Goal: Task Accomplishment & Management: Complete application form

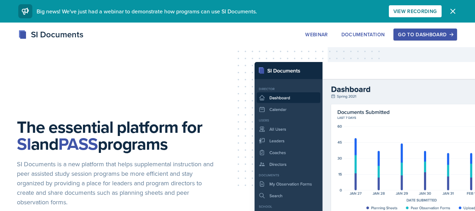
click at [429, 32] on div "Go to Dashboard" at bounding box center [425, 35] width 54 height 6
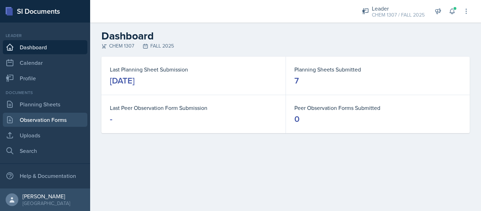
click at [32, 125] on link "Observation Forms" at bounding box center [45, 120] width 84 height 14
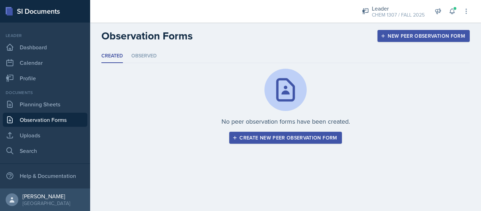
click at [313, 138] on div "Create new peer observation form" at bounding box center [285, 138] width 103 height 6
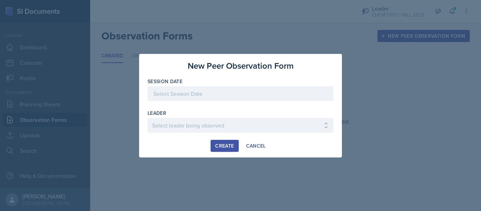
click at [193, 96] on div at bounding box center [240, 93] width 186 height 15
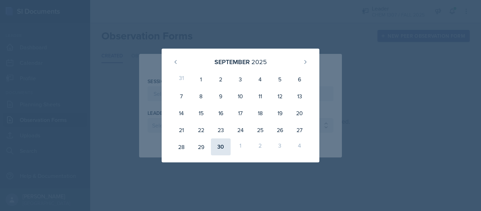
click at [224, 150] on div "30" at bounding box center [221, 146] width 20 height 17
type input "[DATE]"
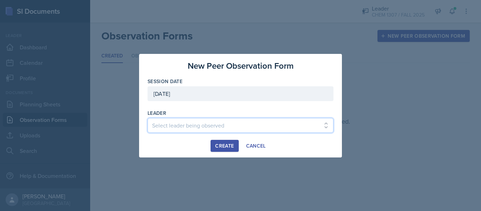
click at [197, 120] on select "Select leader being observed [PERSON_NAME] / BIOL 1301 / COP #5 - Mercury [PERS…" at bounding box center [240, 125] width 186 height 15
click at [250, 122] on select "Select leader being observed [PERSON_NAME] / BIOL 1301 / COP #5 - Mercury [PERS…" at bounding box center [240, 125] width 186 height 15
select select "91b7ddee-cb8a-48c4-8607-6bb78b642d05"
click at [250, 122] on select "Select leader being observed [PERSON_NAME] / BIOL 1301 / COP #5 - Mercury [PERS…" at bounding box center [240, 125] width 186 height 15
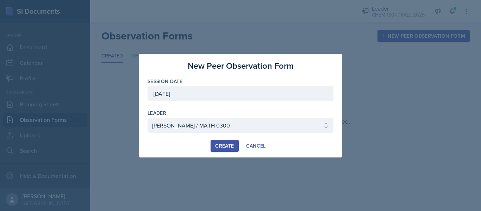
click at [228, 149] on button "Create" at bounding box center [224, 146] width 28 height 12
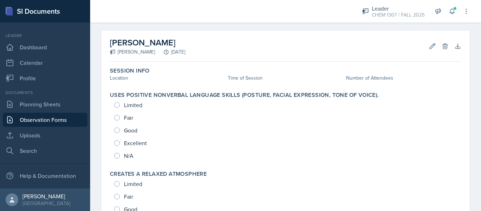
scroll to position [38, 0]
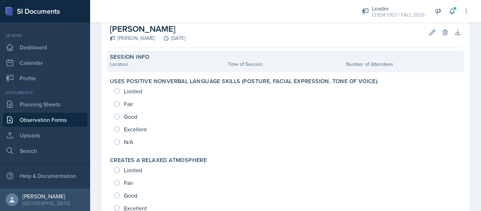
click at [167, 61] on div "Location" at bounding box center [167, 64] width 115 height 7
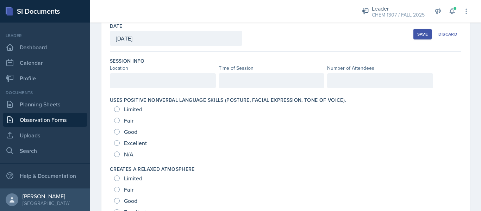
scroll to position [36, 0]
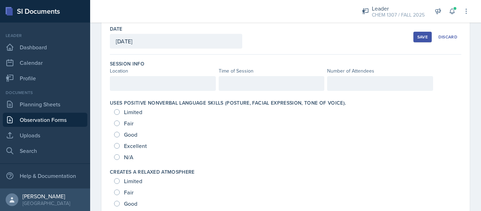
click at [126, 82] on div at bounding box center [163, 83] width 106 height 15
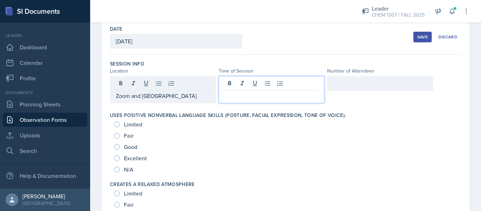
click at [224, 82] on div at bounding box center [271, 89] width 106 height 27
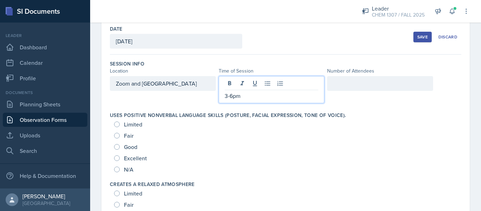
click at [344, 86] on div at bounding box center [380, 83] width 106 height 15
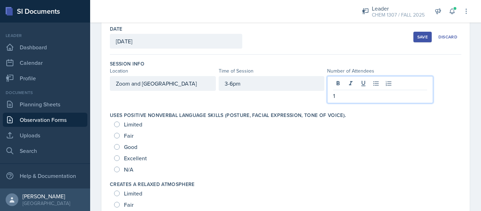
click at [347, 110] on div "Uses positive nonverbal language skills (posture, facial expression, tone of vo…" at bounding box center [285, 143] width 351 height 69
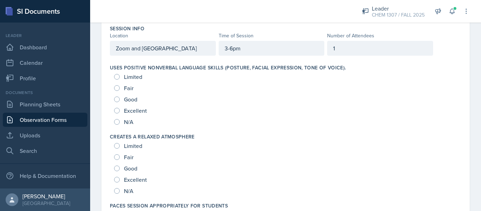
scroll to position [77, 0]
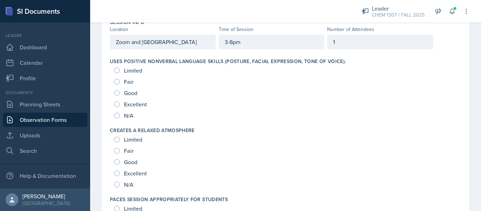
click at [127, 104] on span "Excellent" at bounding box center [135, 104] width 23 height 7
click at [120, 104] on input "Excellent" at bounding box center [117, 104] width 6 height 6
radio input "true"
click at [138, 177] on div "Excellent" at bounding box center [131, 172] width 34 height 11
click at [144, 173] on span "Excellent" at bounding box center [135, 173] width 23 height 7
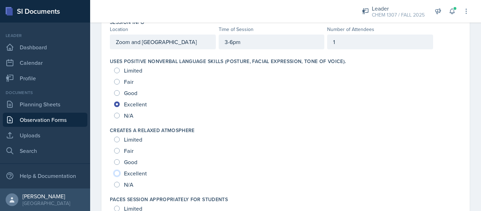
click at [120, 173] on input "Excellent" at bounding box center [117, 173] width 6 height 6
radio input "true"
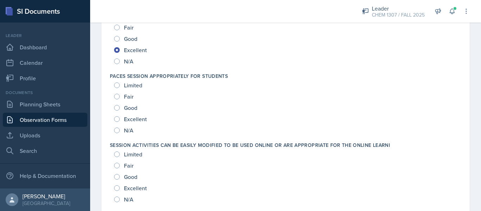
scroll to position [197, 0]
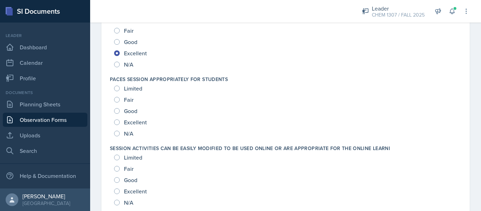
click at [131, 123] on span "Excellent" at bounding box center [135, 122] width 23 height 7
click at [120, 123] on input "Excellent" at bounding box center [117, 122] width 6 height 6
radio input "true"
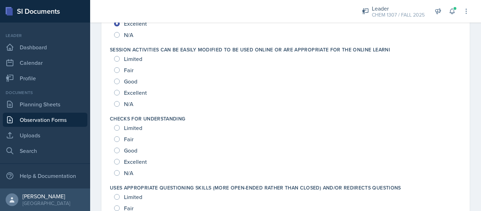
scroll to position [292, 0]
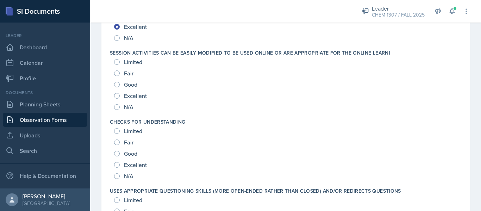
click at [138, 99] on span "Excellent" at bounding box center [135, 95] width 23 height 7
click at [120, 99] on input "Excellent" at bounding box center [117, 96] width 6 height 6
radio input "true"
click at [136, 161] on span "Excellent" at bounding box center [135, 164] width 23 height 7
click at [120, 162] on input "Excellent" at bounding box center [117, 165] width 6 height 6
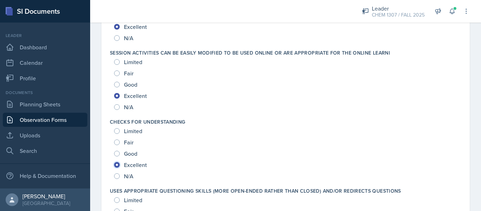
radio input "true"
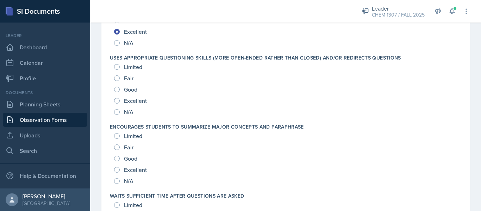
scroll to position [429, 0]
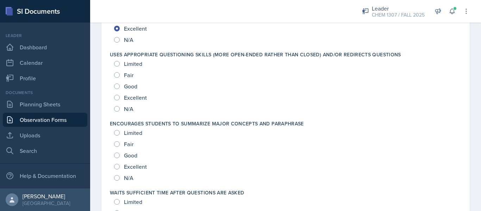
click at [126, 99] on span "Excellent" at bounding box center [135, 97] width 23 height 7
click at [120, 99] on input "Excellent" at bounding box center [117, 98] width 6 height 6
radio input "true"
click at [127, 162] on div "Excellent" at bounding box center [131, 166] width 34 height 11
click at [132, 166] on span "Excellent" at bounding box center [135, 166] width 23 height 7
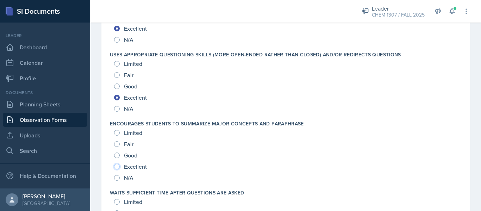
click at [120, 166] on input "Excellent" at bounding box center [117, 167] width 6 height 6
radio input "true"
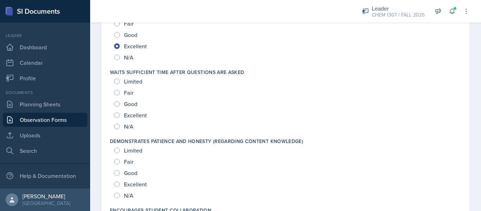
scroll to position [565, 0]
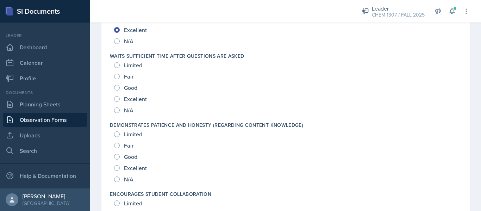
click at [133, 99] on span "Excellent" at bounding box center [135, 98] width 23 height 7
click at [120, 99] on input "Excellent" at bounding box center [117, 99] width 6 height 6
radio input "true"
click at [142, 169] on span "Excellent" at bounding box center [135, 167] width 23 height 7
click at [120, 169] on input "Excellent" at bounding box center [117, 168] width 6 height 6
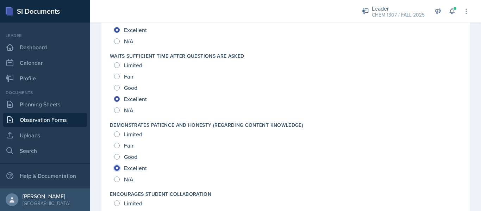
radio input "true"
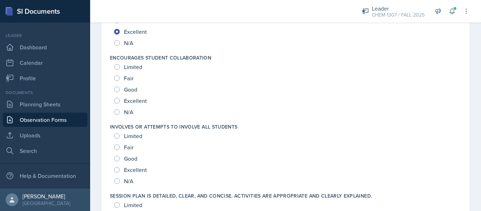
scroll to position [695, 0]
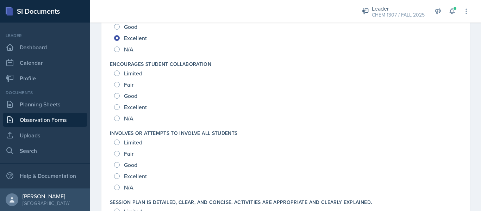
click at [121, 109] on div "Excellent" at bounding box center [131, 106] width 34 height 11
click at [117, 107] on input "Excellent" at bounding box center [117, 107] width 6 height 6
radio input "true"
click at [120, 175] on div "Excellent" at bounding box center [131, 175] width 34 height 11
click at [118, 175] on input "Excellent" at bounding box center [117, 176] width 6 height 6
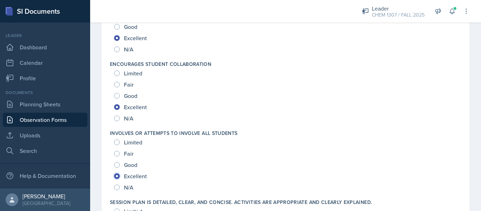
radio input "true"
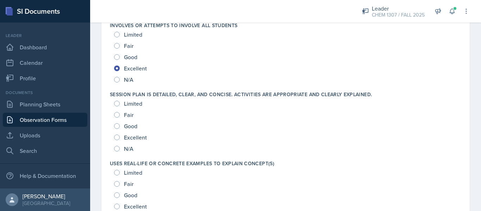
scroll to position [825, 0]
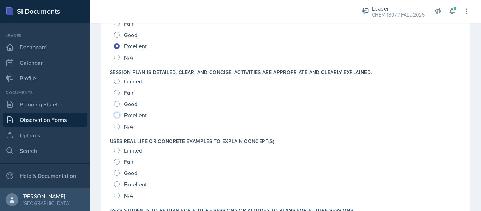
click at [119, 114] on input "Excellent" at bounding box center [117, 115] width 6 height 6
radio input "true"
click at [118, 187] on div "Excellent" at bounding box center [131, 183] width 34 height 11
click at [117, 182] on input "Excellent" at bounding box center [117, 184] width 6 height 6
radio input "true"
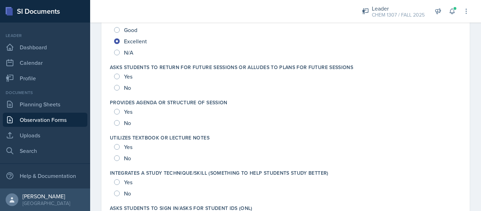
scroll to position [974, 0]
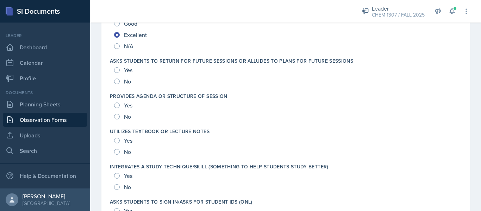
click at [123, 69] on div "Yes" at bounding box center [124, 69] width 20 height 11
click at [121, 71] on div "Yes" at bounding box center [124, 69] width 20 height 11
click at [115, 70] on input "Yes" at bounding box center [117, 70] width 6 height 6
radio input "true"
click at [120, 104] on div "Yes" at bounding box center [124, 105] width 20 height 11
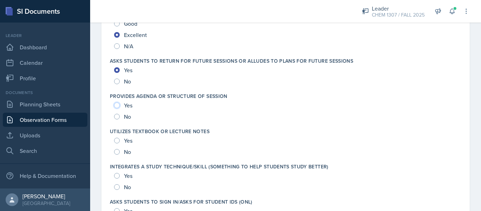
click at [116, 102] on input "Yes" at bounding box center [117, 105] width 6 height 6
radio input "true"
click at [118, 142] on input "Yes" at bounding box center [117, 141] width 6 height 6
radio input "true"
click at [115, 174] on input "Yes" at bounding box center [117, 176] width 6 height 6
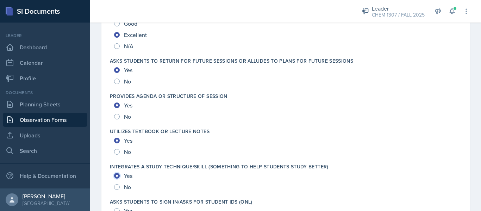
radio input "true"
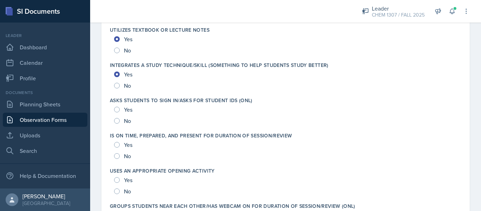
scroll to position [1081, 0]
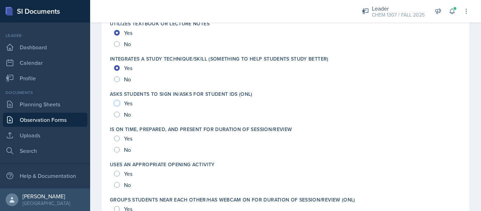
click at [116, 103] on input "Yes" at bounding box center [117, 103] width 6 height 6
radio input "true"
click at [116, 135] on input "Yes" at bounding box center [117, 138] width 6 height 6
radio input "true"
click at [116, 172] on input "Yes" at bounding box center [117, 174] width 6 height 6
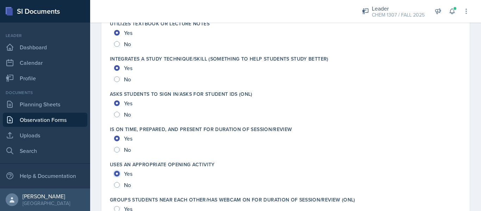
radio input "true"
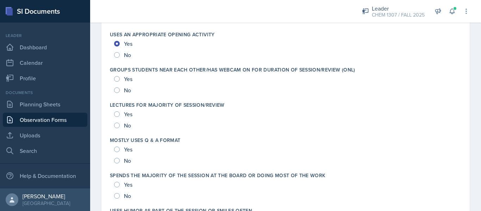
scroll to position [1230, 0]
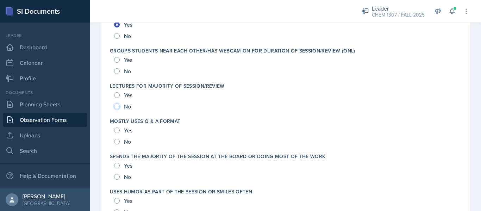
click at [117, 106] on input "No" at bounding box center [117, 106] width 6 height 6
radio input "true"
click at [115, 62] on input "Yes" at bounding box center [117, 60] width 6 height 6
radio input "true"
click at [118, 72] on input "No" at bounding box center [117, 71] width 6 height 6
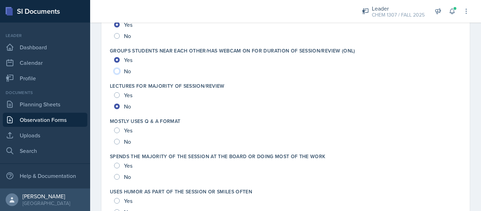
radio input "true"
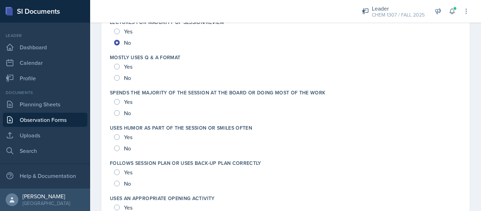
scroll to position [1297, 0]
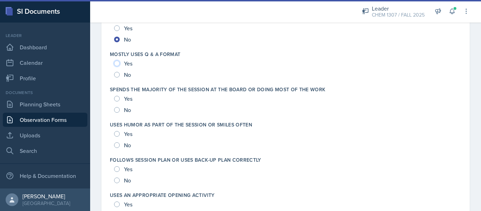
click at [119, 64] on input "Yes" at bounding box center [117, 64] width 6 height 6
radio input "true"
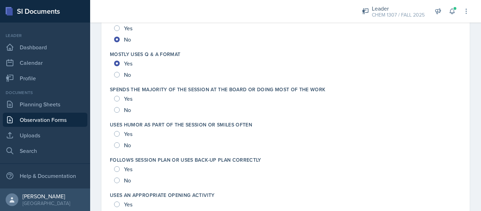
click at [122, 102] on div "Yes" at bounding box center [124, 98] width 20 height 11
click at [117, 108] on input "No" at bounding box center [117, 110] width 6 height 6
radio input "true"
click at [118, 135] on input "Yes" at bounding box center [117, 134] width 6 height 6
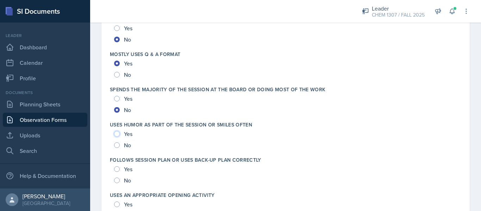
radio input "true"
click at [118, 168] on input "Yes" at bounding box center [117, 169] width 6 height 6
radio input "true"
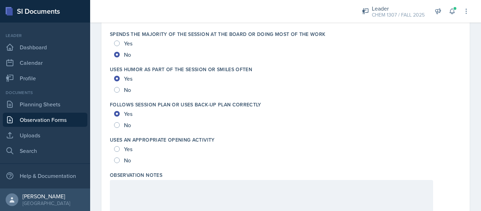
scroll to position [1395, 0]
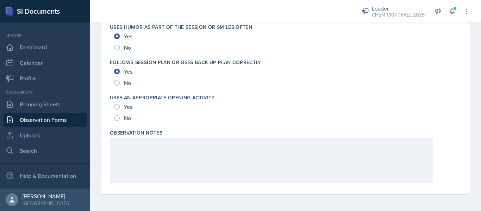
click at [121, 109] on div "Yes" at bounding box center [124, 106] width 20 height 11
click at [118, 104] on input "Yes" at bounding box center [117, 107] width 6 height 6
radio input "true"
click at [152, 152] on div at bounding box center [271, 160] width 323 height 45
drag, startPoint x: 123, startPoint y: 158, endPoint x: 180, endPoint y: 174, distance: 58.5
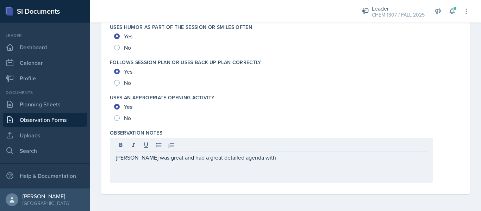
click at [180, 174] on div "[PERSON_NAME] was great and had a great detailed agenda with" at bounding box center [271, 160] width 323 height 45
click at [305, 168] on div "[PERSON_NAME] was great and had a great detailed agenda with" at bounding box center [271, 160] width 323 height 45
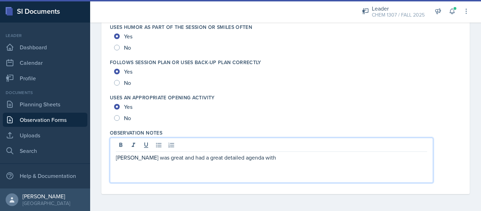
click at [200, 158] on p "[PERSON_NAME] was great and had a great detailed agenda with" at bounding box center [271, 157] width 311 height 8
drag, startPoint x: 200, startPoint y: 158, endPoint x: 190, endPoint y: 159, distance: 10.6
click at [190, 159] on p "[PERSON_NAME] was great and had a great detailed agenda with" at bounding box center [271, 157] width 311 height 8
click at [255, 159] on p "[PERSON_NAME] was great and had a very detailed agenda with" at bounding box center [271, 157] width 311 height 8
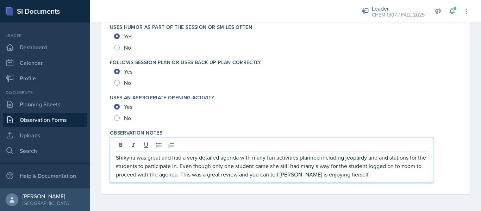
click at [285, 119] on div "No" at bounding box center [285, 117] width 343 height 11
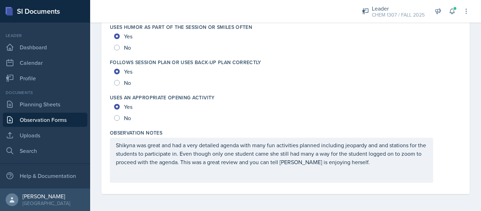
drag, startPoint x: 473, startPoint y: 189, endPoint x: 474, endPoint y: 175, distance: 14.1
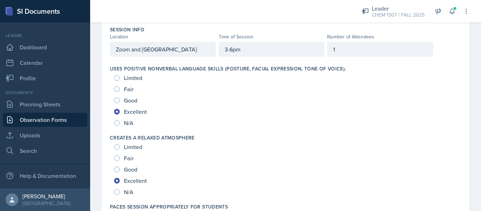
scroll to position [0, 0]
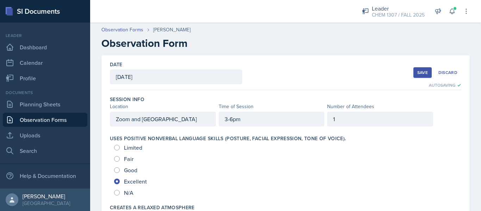
click at [425, 71] on button "Save" at bounding box center [422, 72] width 18 height 11
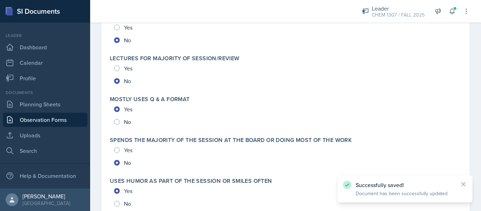
scroll to position [1592, 0]
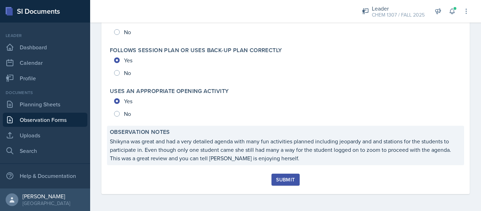
click at [364, 142] on p "Shikyna was great and had a very detailed agenda with many fun activities plann…" at bounding box center [285, 149] width 351 height 25
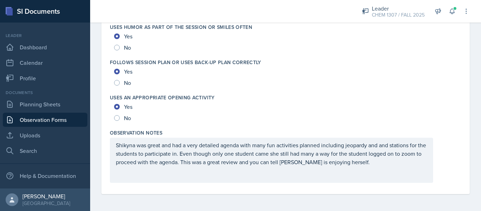
scroll to position [1395, 0]
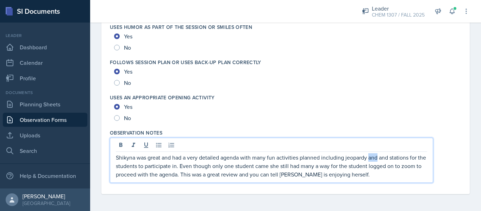
drag, startPoint x: 378, startPoint y: 148, endPoint x: 369, endPoint y: 152, distance: 10.4
click at [369, 152] on div "Shikyna was great and had a very detailed agenda with many fun activities plann…" at bounding box center [271, 160] width 323 height 45
click at [311, 166] on p "Shikyna was great and had a very detailed agenda with many fun activities plann…" at bounding box center [271, 165] width 311 height 25
click at [330, 166] on p "Shikyna was great and had a very detailed agenda with many fun activities plann…" at bounding box center [271, 165] width 311 height 25
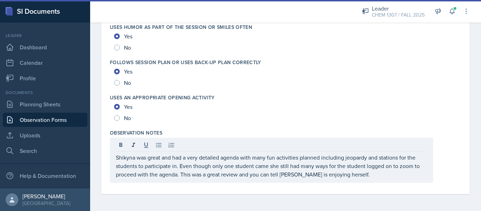
click at [356, 175] on p "Shikyna was great and had a very detailed agenda with many fun activities plann…" at bounding box center [271, 165] width 311 height 25
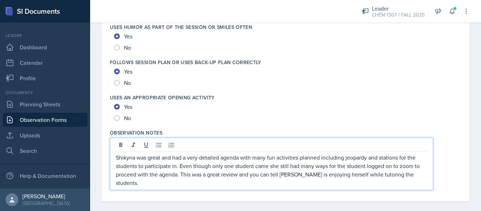
click at [449, 146] on div "Shikyna was great and had a very detailed agenda with many fun activities plann…" at bounding box center [285, 164] width 351 height 52
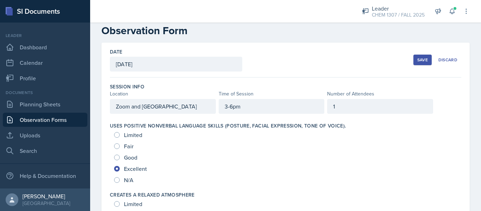
scroll to position [0, 0]
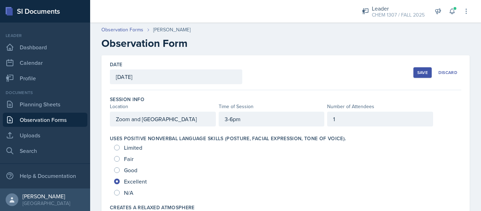
click at [413, 72] on button "Save" at bounding box center [422, 72] width 18 height 11
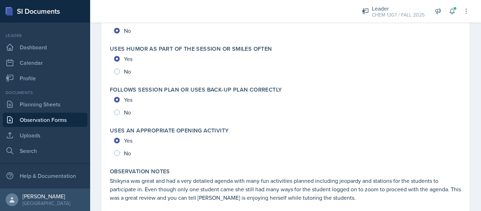
scroll to position [1592, 0]
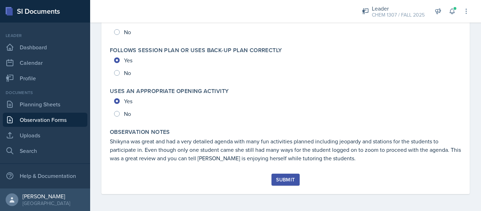
click at [278, 182] on div "Submit" at bounding box center [285, 180] width 19 height 6
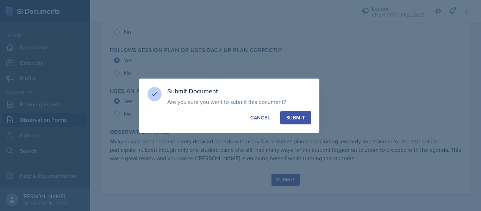
click at [298, 120] on div "Submit" at bounding box center [295, 117] width 19 height 7
radio input "true"
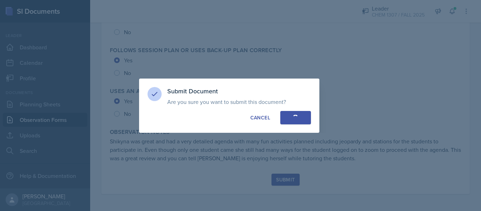
radio input "true"
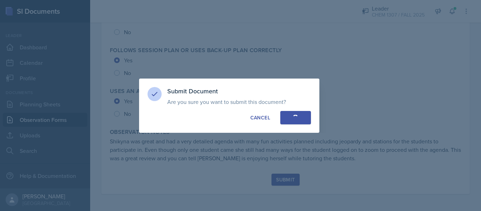
radio input "true"
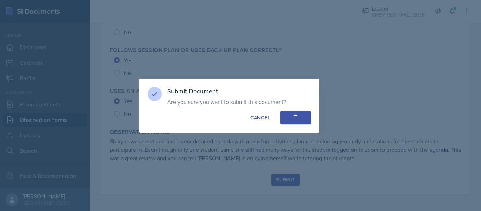
radio input "true"
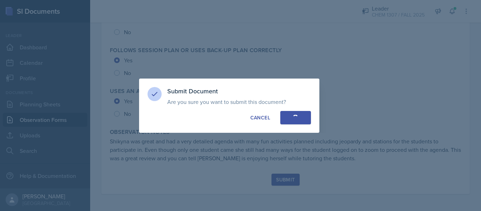
radio input "true"
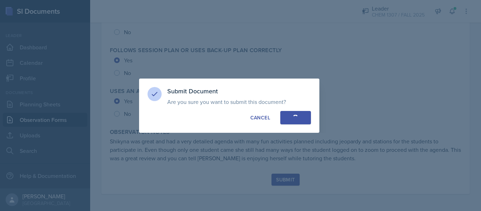
radio input "true"
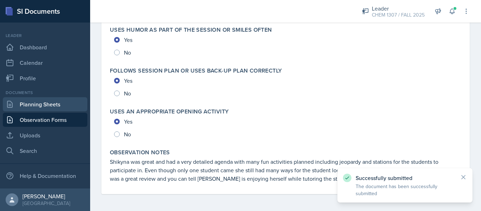
click at [38, 108] on link "Planning Sheets" at bounding box center [45, 104] width 84 height 14
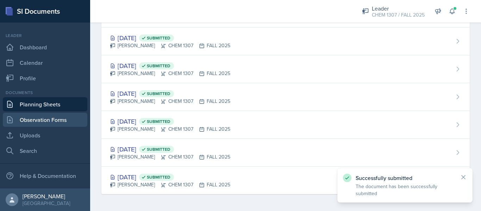
click at [42, 120] on link "Observation Forms" at bounding box center [45, 120] width 84 height 14
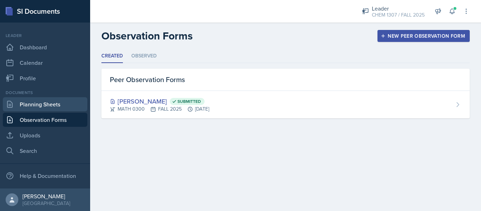
click at [46, 106] on link "Planning Sheets" at bounding box center [45, 104] width 84 height 14
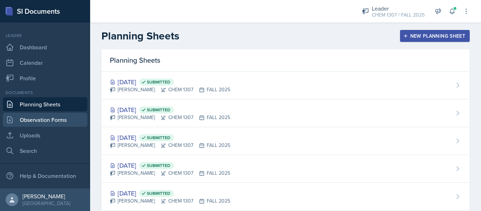
click at [39, 120] on link "Observation Forms" at bounding box center [45, 120] width 84 height 14
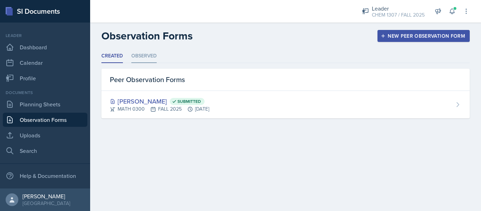
click at [139, 58] on li "Observed" at bounding box center [143, 56] width 25 height 14
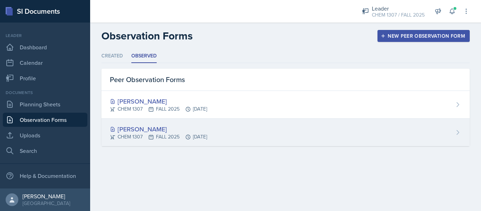
click at [142, 132] on div "[PERSON_NAME]" at bounding box center [158, 128] width 97 height 9
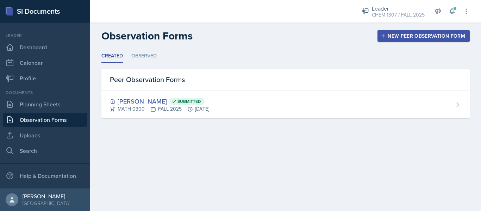
click at [141, 46] on header "Observation Forms New Peer Observation Form" at bounding box center [285, 36] width 391 height 27
click at [137, 55] on li "Observed" at bounding box center [143, 56] width 25 height 14
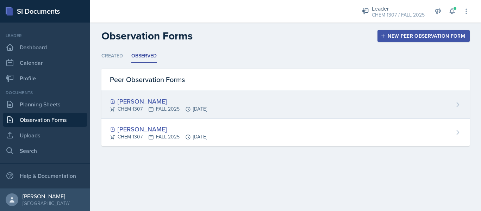
click at [136, 101] on div "[PERSON_NAME]" at bounding box center [158, 100] width 97 height 9
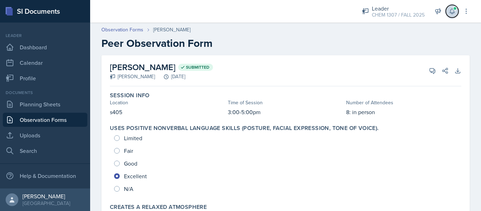
click at [447, 12] on button at bounding box center [451, 11] width 13 height 13
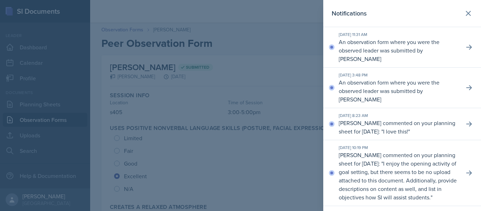
click at [300, 85] on div at bounding box center [240, 105] width 481 height 211
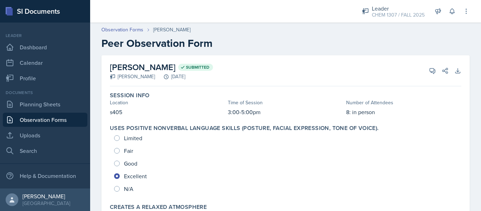
click at [328, 70] on div "[PERSON_NAME] Submitted [PERSON_NAME] [DATE] View Comments Comments Send Share …" at bounding box center [285, 70] width 351 height 31
